Goal: Find specific page/section: Find specific page/section

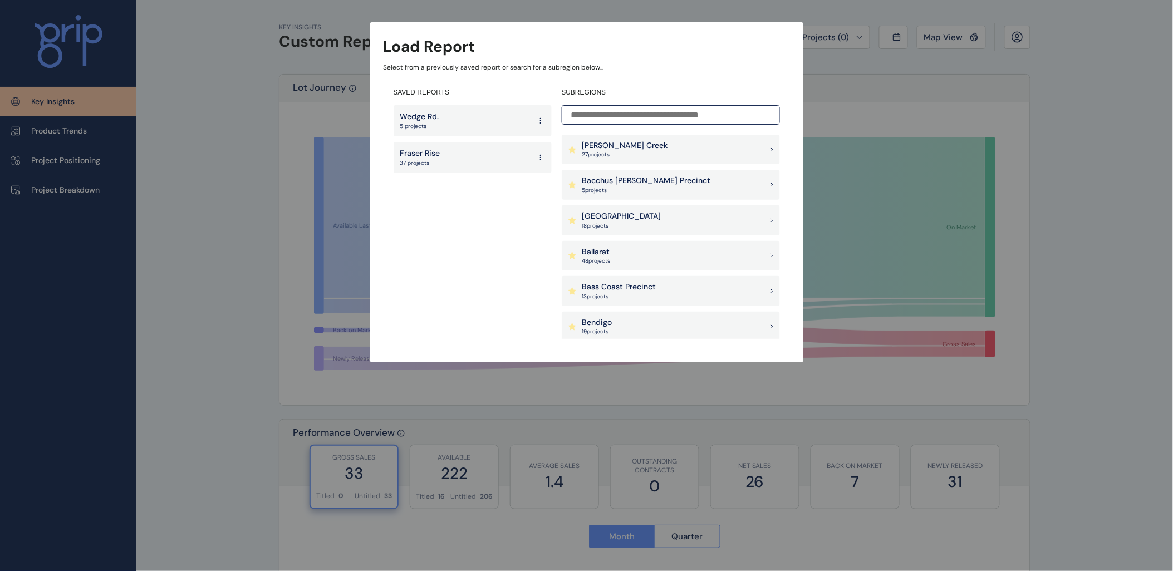
click at [614, 117] on input at bounding box center [671, 114] width 218 height 19
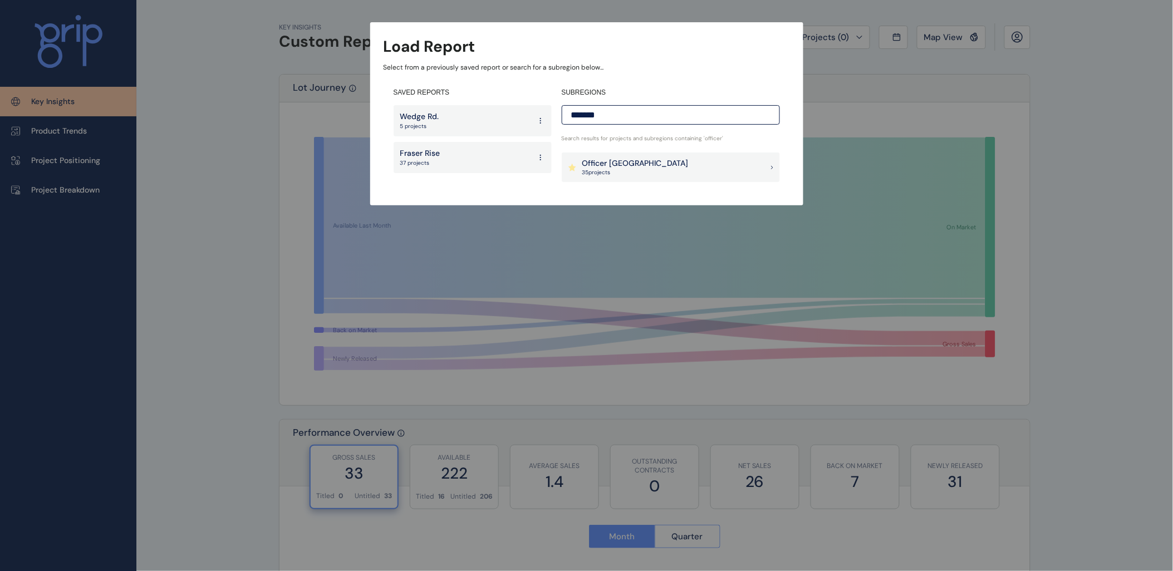
type input "*******"
click at [625, 165] on p "Officer [GEOGRAPHIC_DATA]" at bounding box center [635, 163] width 106 height 11
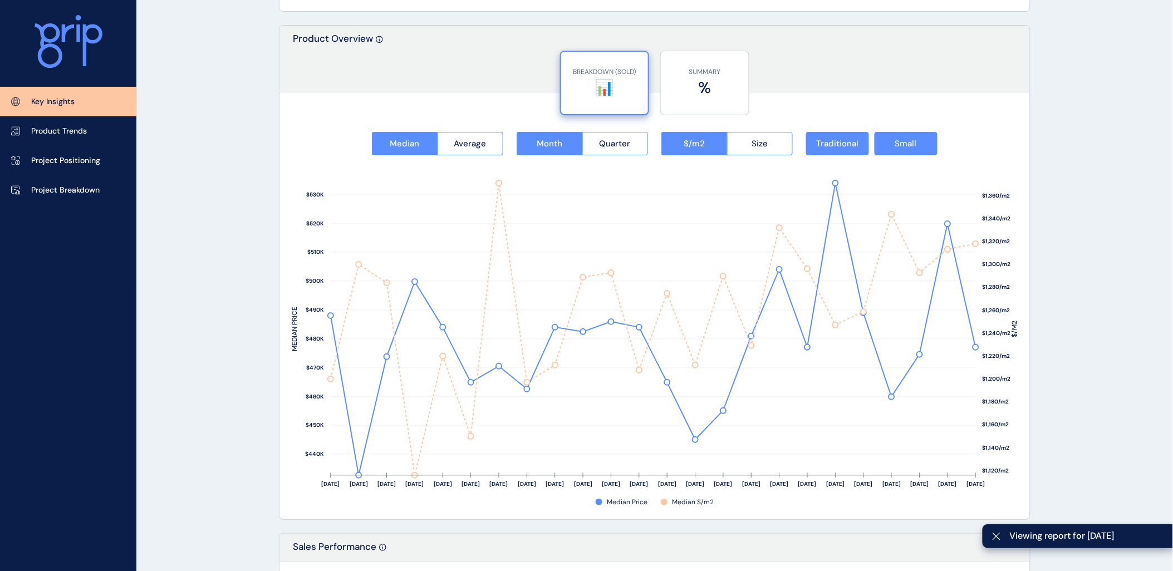
scroll to position [1422, 0]
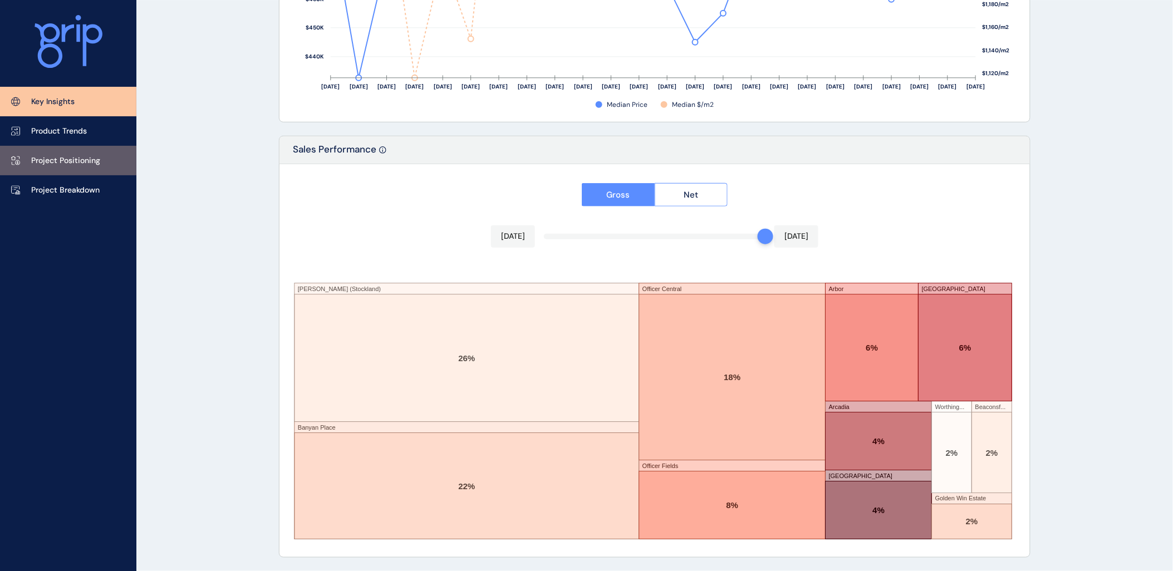
click at [74, 159] on p "Project Positioning" at bounding box center [65, 160] width 69 height 11
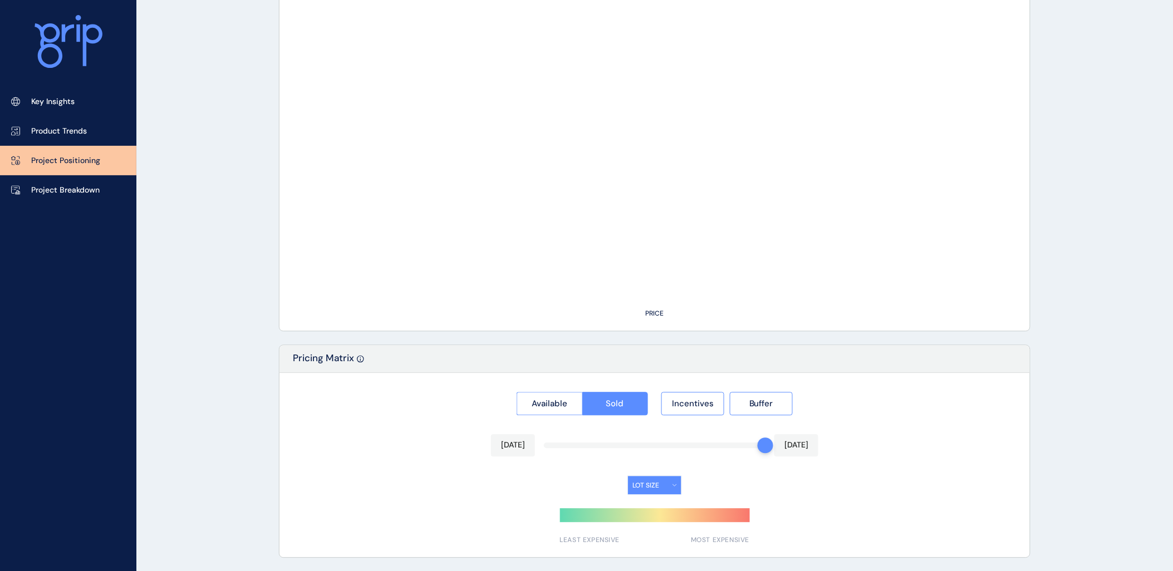
type input "**********"
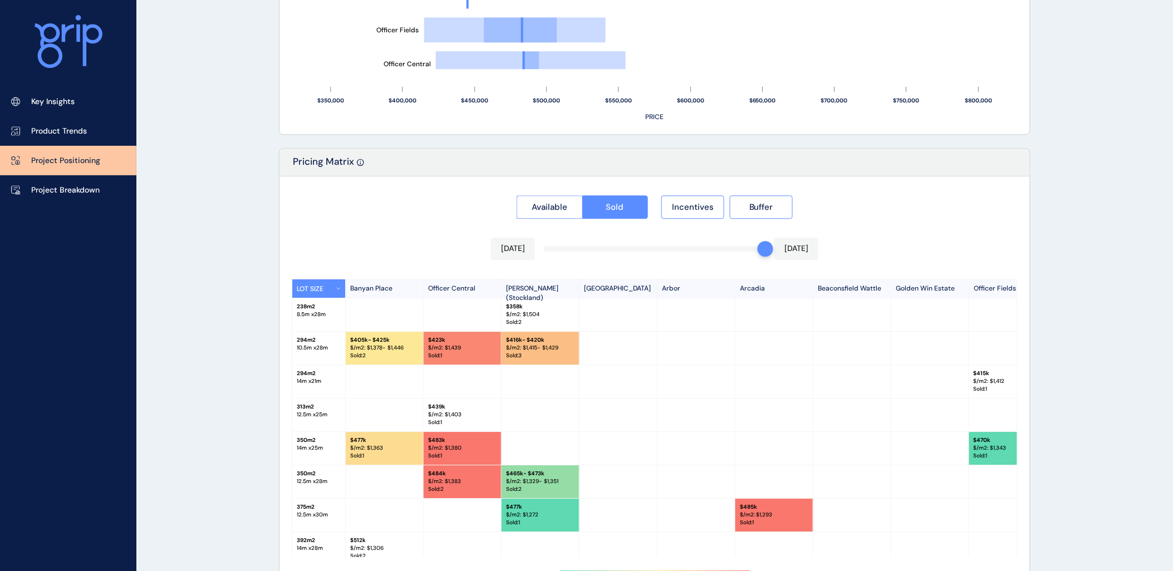
scroll to position [970, 0]
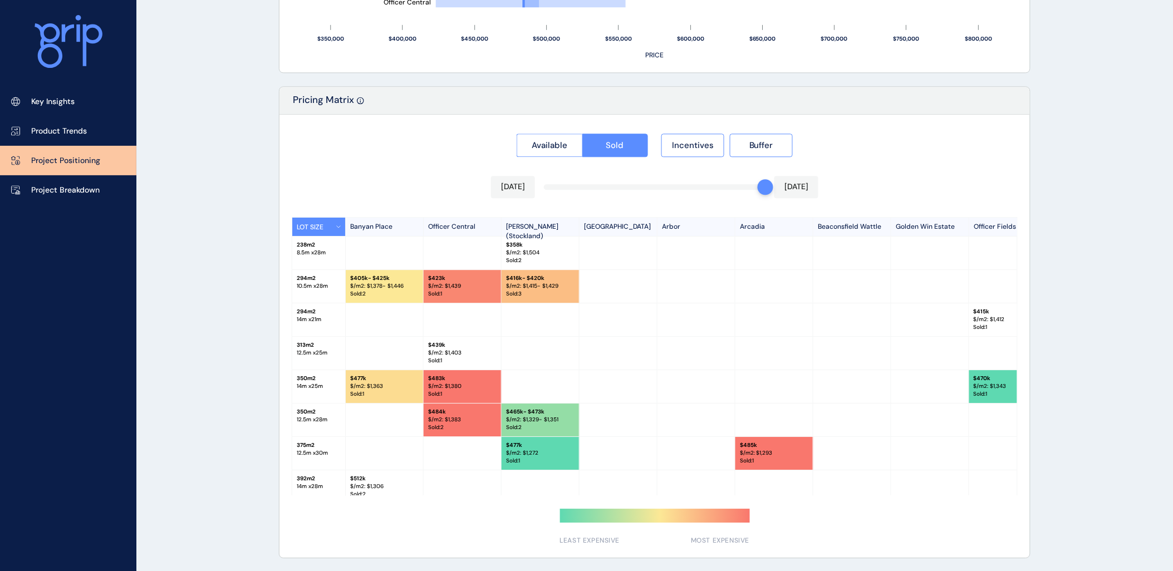
click at [714, 189] on div "Available Sold Incentives Buffer [DATE] [DATE] LOT SIZE Banyan Place Officer Ce…" at bounding box center [654, 336] width 750 height 443
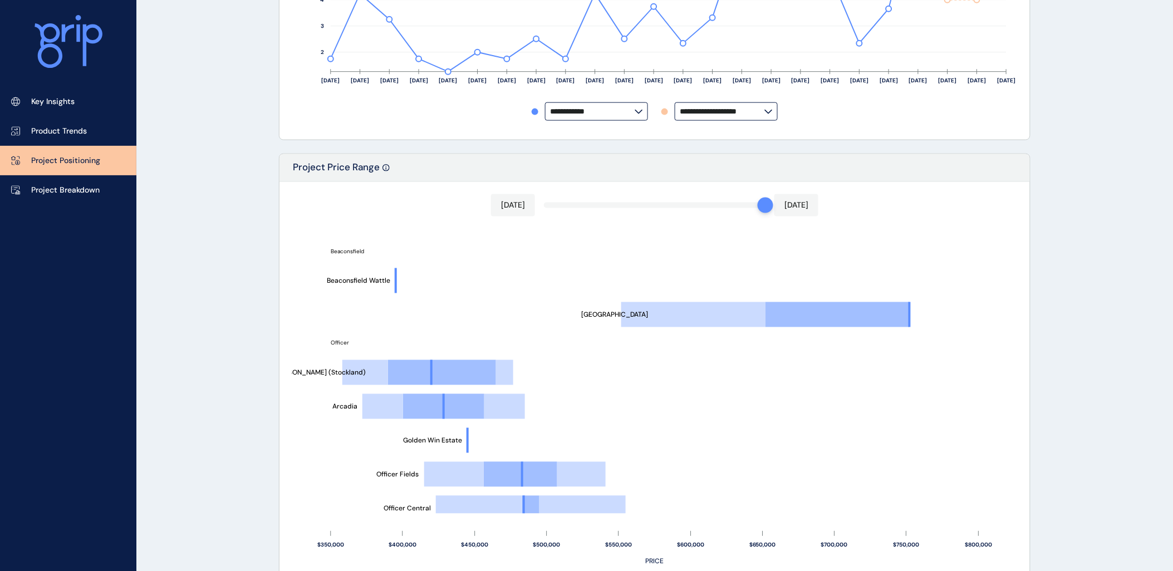
scroll to position [0, 0]
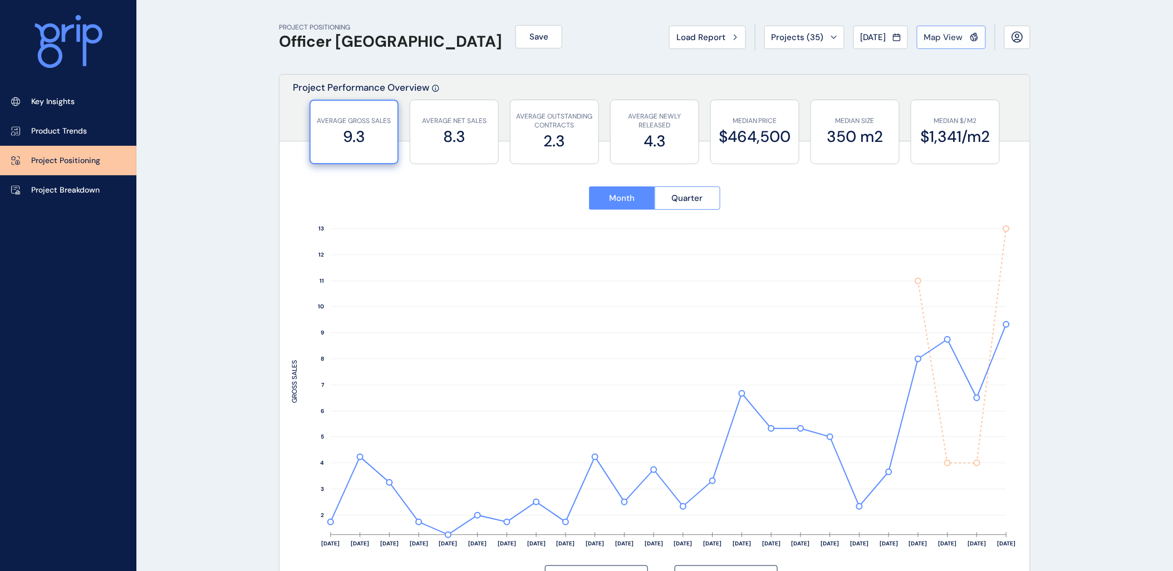
click at [941, 35] on span "Map View" at bounding box center [943, 37] width 39 height 11
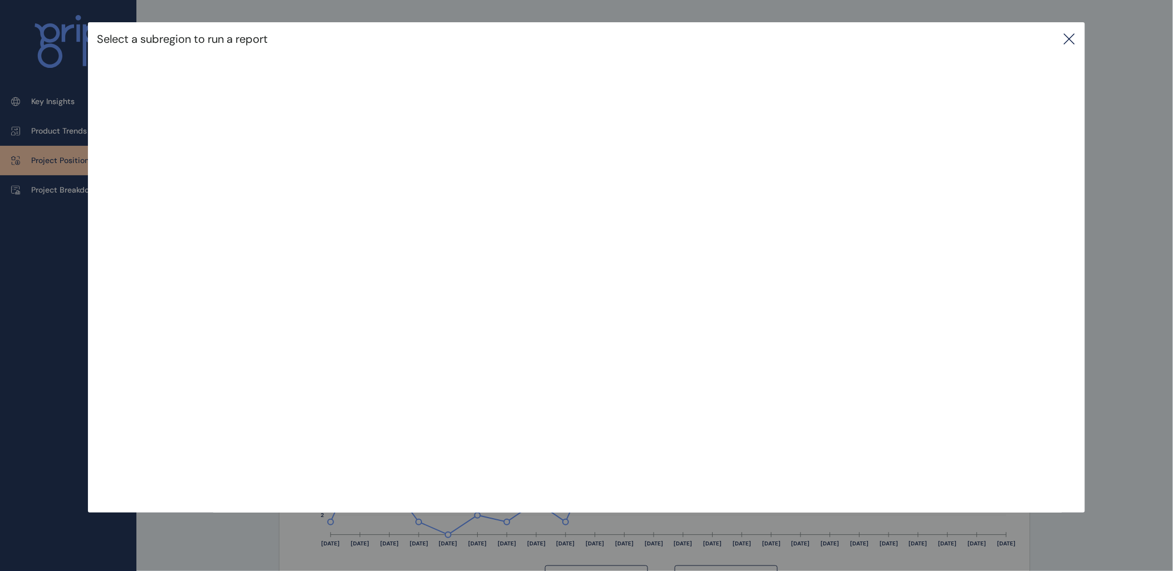
click at [1071, 41] on icon at bounding box center [1069, 38] width 13 height 13
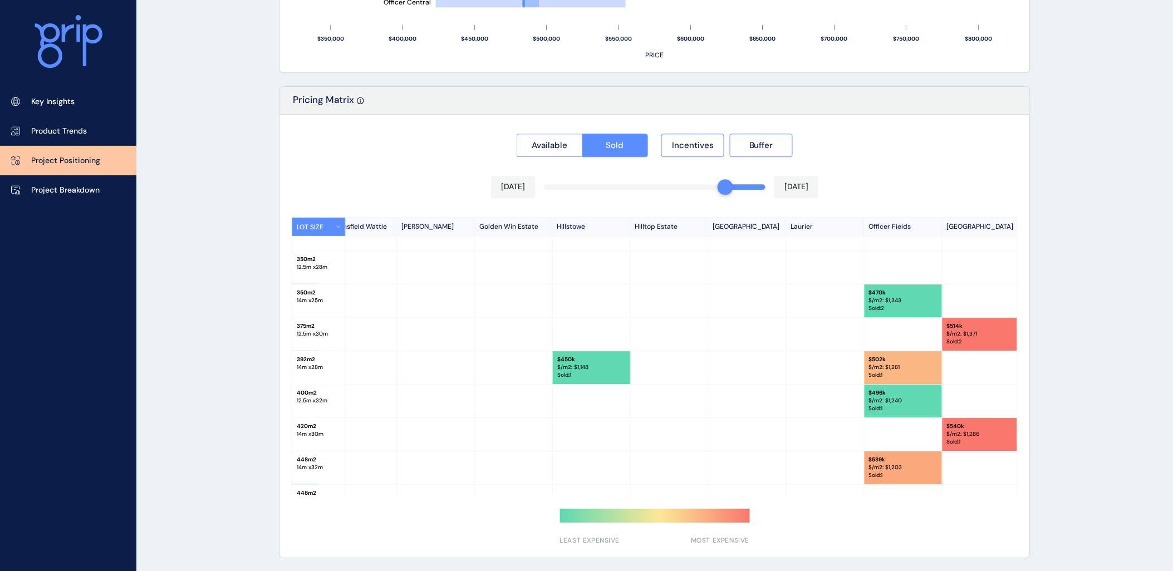
scroll to position [279, 494]
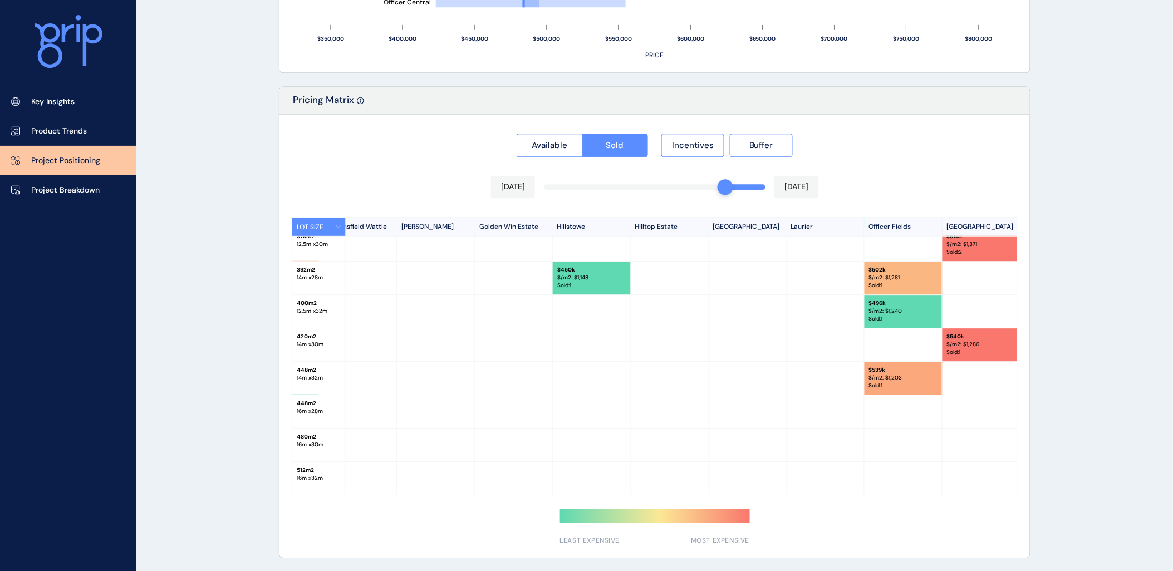
click at [663, 187] on div "Available Sold Incentives Buffer [DATE] [DATE] LOT SIZE Banyan Place Officer Ce…" at bounding box center [654, 336] width 750 height 443
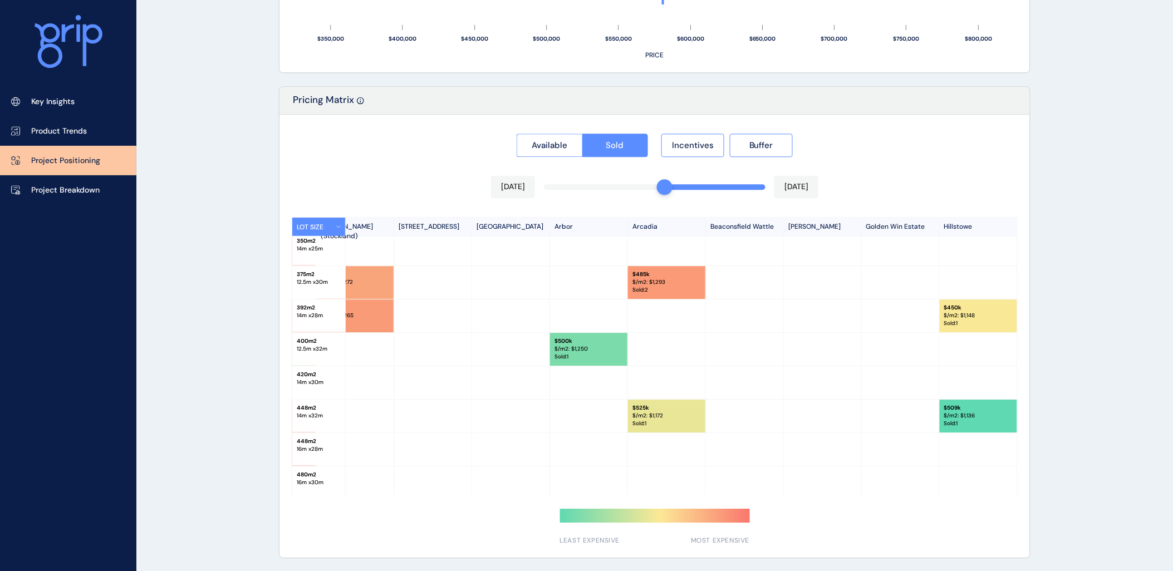
scroll to position [284, 185]
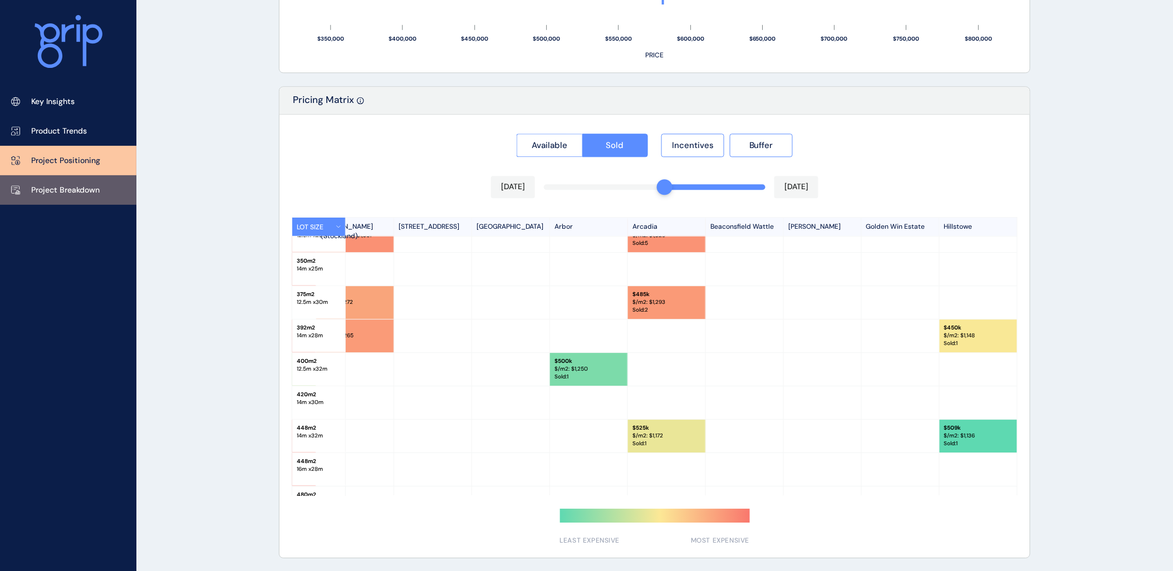
click at [76, 192] on p "Project Breakdown" at bounding box center [65, 190] width 68 height 11
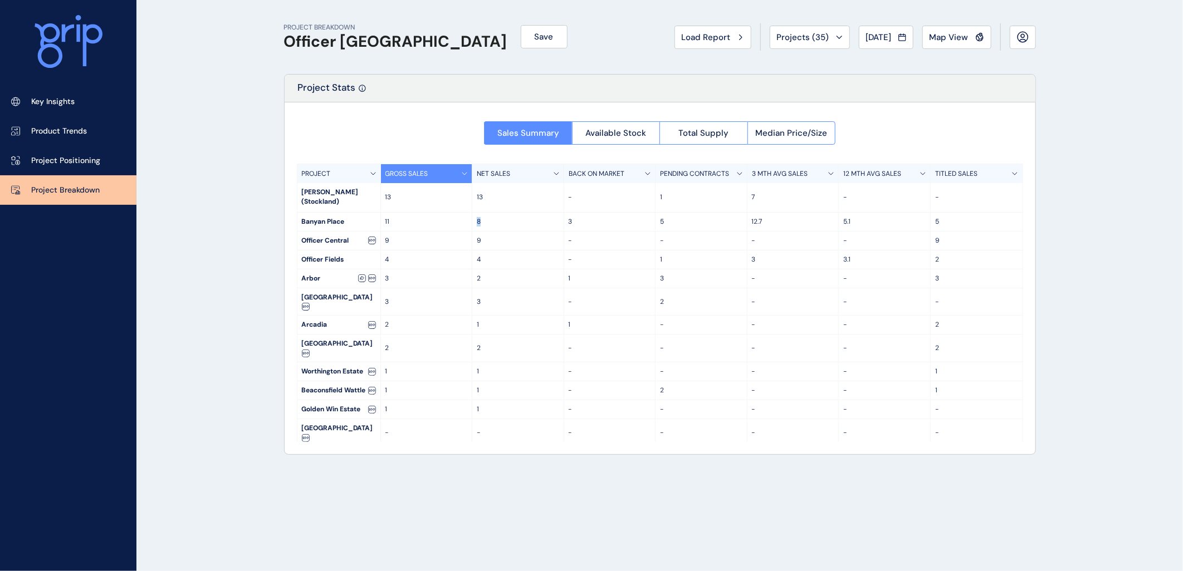
drag, startPoint x: 398, startPoint y: 209, endPoint x: 479, endPoint y: 212, distance: 80.8
click at [479, 213] on div "Banyan Place 11 8 3 5 12.7 5.1 5" at bounding box center [659, 222] width 725 height 19
click at [225, 212] on div "PROJECT BREAKDOWN Officer [PERSON_NAME] Save Load Report Projects ( 35 ) [DATE]…" at bounding box center [591, 285] width 1183 height 571
click at [238, 243] on div "PROJECT BREAKDOWN Officer [PERSON_NAME] Save Load Report Projects ( 35 ) [DATE]…" at bounding box center [591, 285] width 1183 height 571
click at [232, 232] on div "PROJECT BREAKDOWN Officer [PERSON_NAME] Save Load Report Projects ( 35 ) [DATE]…" at bounding box center [591, 285] width 1183 height 571
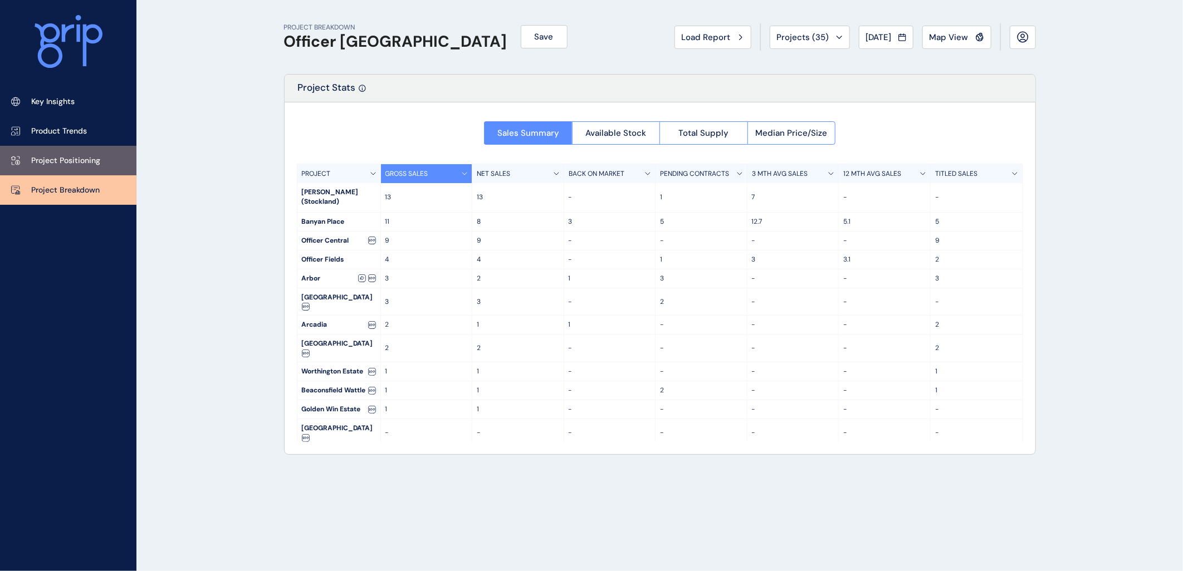
click at [39, 155] on p "Project Positioning" at bounding box center [65, 160] width 69 height 11
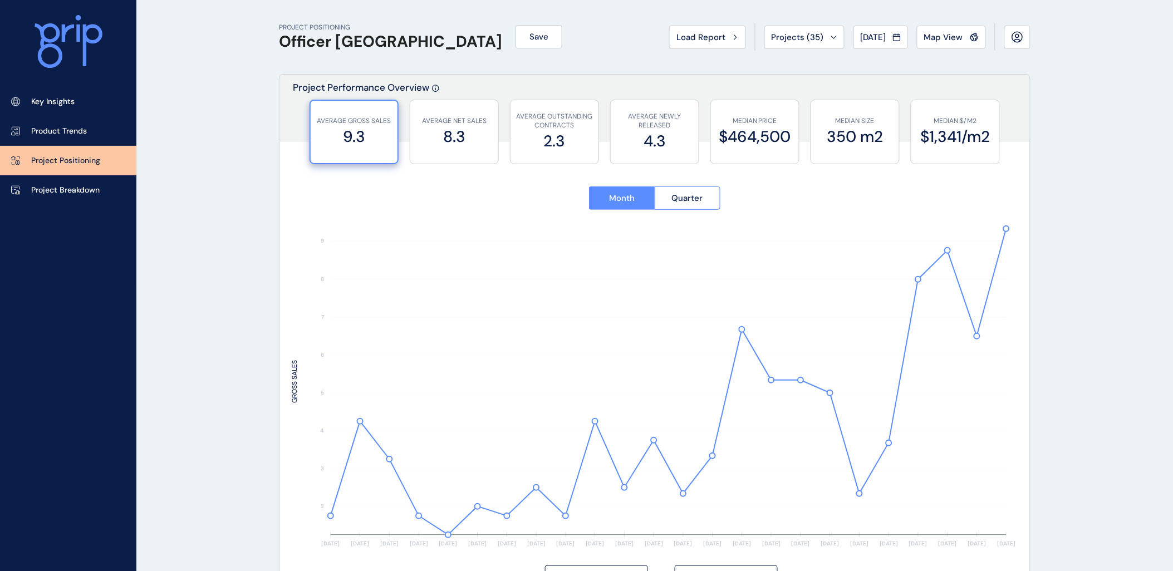
type input "**********"
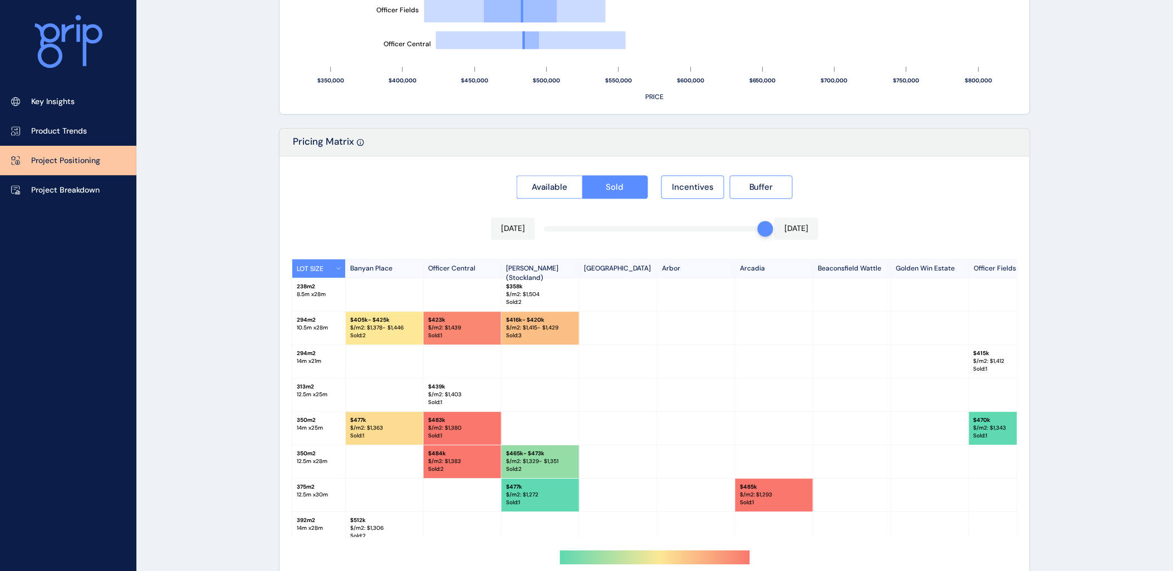
scroll to position [970, 0]
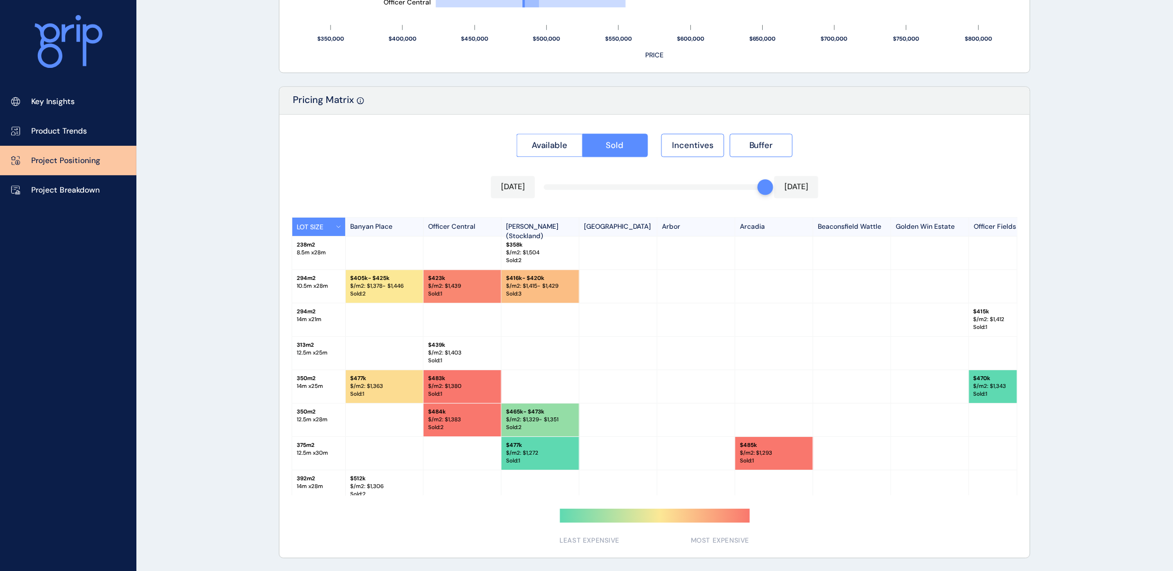
click at [698, 184] on div "[DATE] [DATE]" at bounding box center [654, 187] width 327 height 22
click at [674, 188] on div "Available Sold Incentives Buffer [DATE] [DATE] LOT SIZE Banyan Place Officer Ce…" at bounding box center [654, 336] width 750 height 443
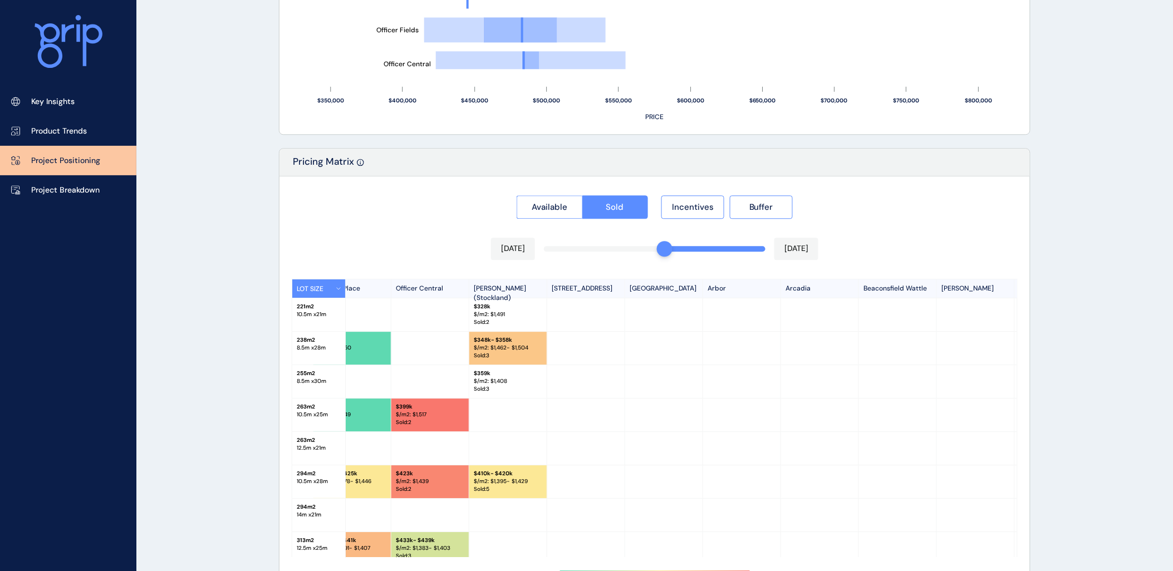
scroll to position [0, 0]
